Goal: Transaction & Acquisition: Purchase product/service

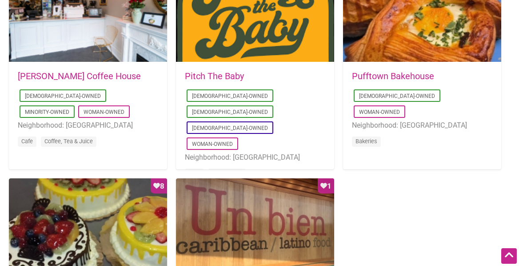
scroll to position [864, 0]
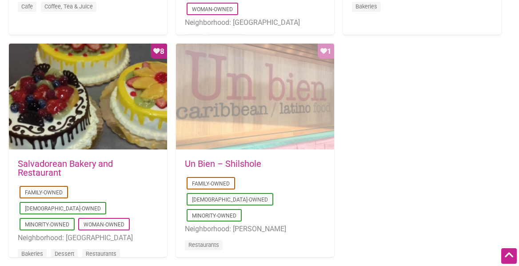
click at [247, 106] on div "Favorite Count 1" at bounding box center [255, 97] width 158 height 107
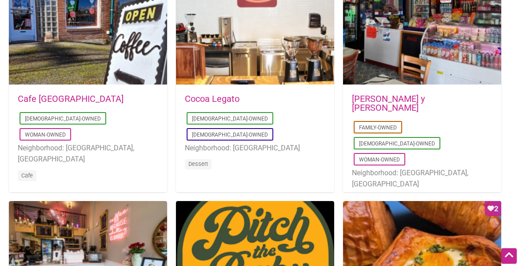
scroll to position [486, 0]
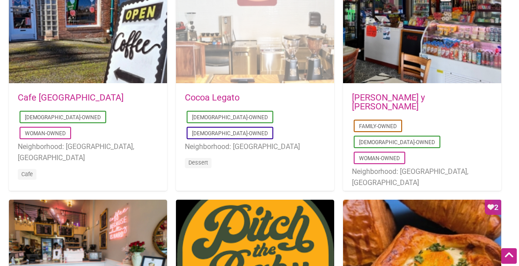
click at [258, 60] on div "Favorite Count 2" at bounding box center [255, 30] width 158 height 107
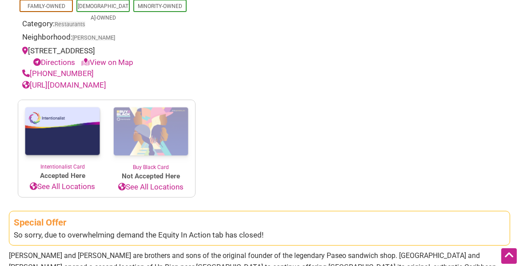
scroll to position [286, 0]
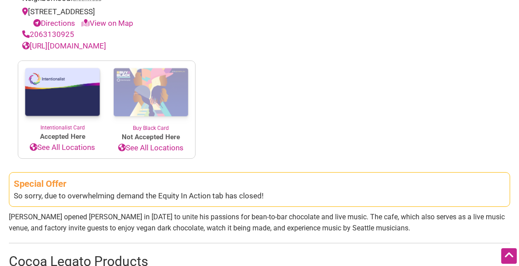
scroll to position [393, 0]
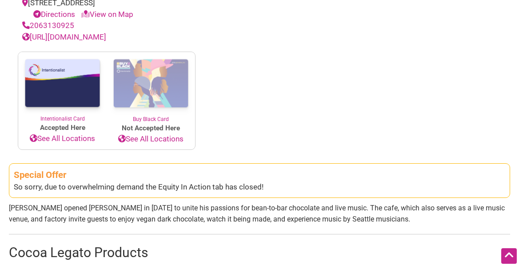
click at [53, 91] on img at bounding box center [62, 83] width 88 height 63
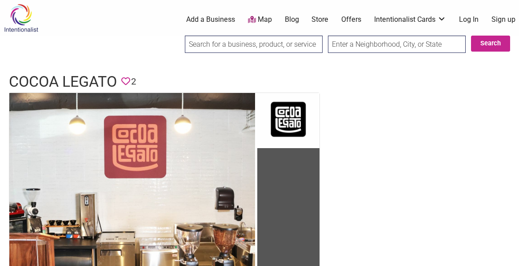
scroll to position [0, 0]
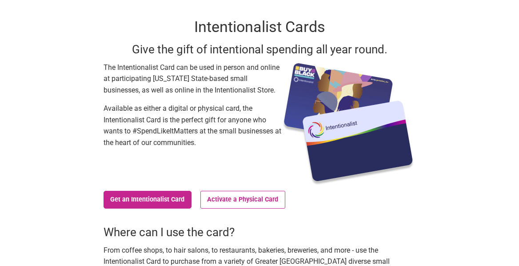
scroll to position [36, 0]
click at [159, 206] on link "Get an Intentionalist Card" at bounding box center [147, 200] width 88 height 18
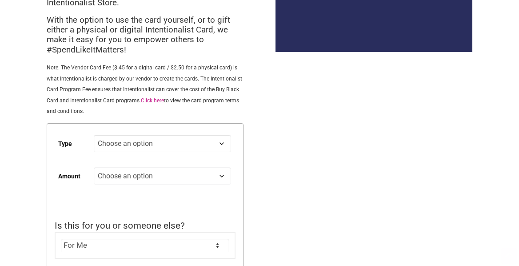
scroll to position [119, 0]
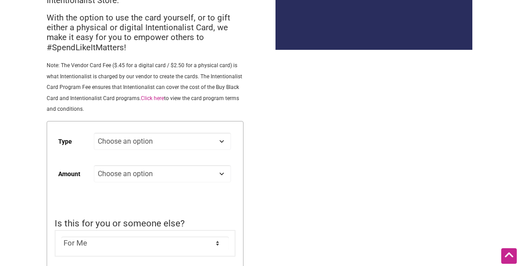
click at [139, 152] on td "Choose an option Digital Physical" at bounding box center [165, 145] width 142 height 32
select select "Physical"
select select "25"
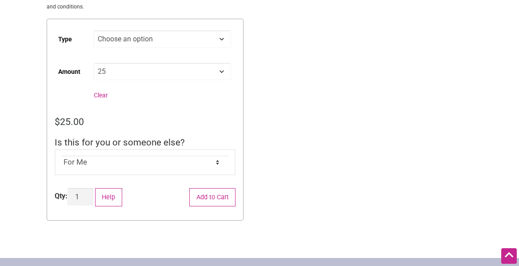
scroll to position [230, 0]
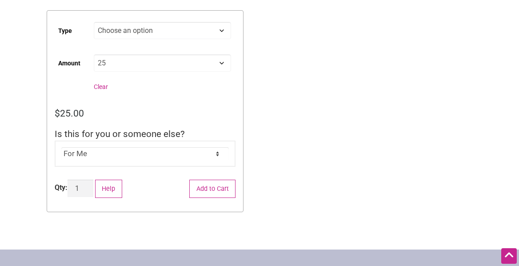
click at [223, 199] on form "Type Choose an option Digital Physical Amount Choose an option Custom 25 50 100…" at bounding box center [145, 111] width 197 height 202
click at [221, 192] on button "Add to Cart" at bounding box center [212, 188] width 46 height 18
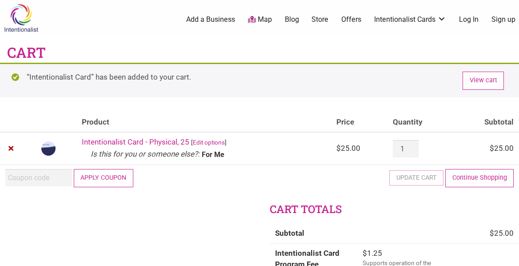
click at [27, 24] on img at bounding box center [21, 18] width 42 height 29
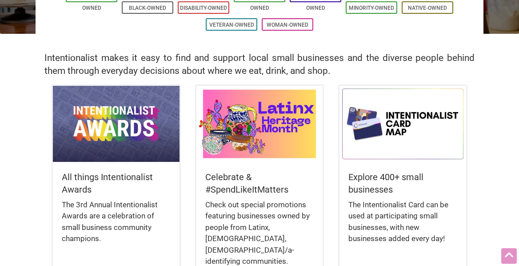
scroll to position [168, 0]
